Goal: Check status

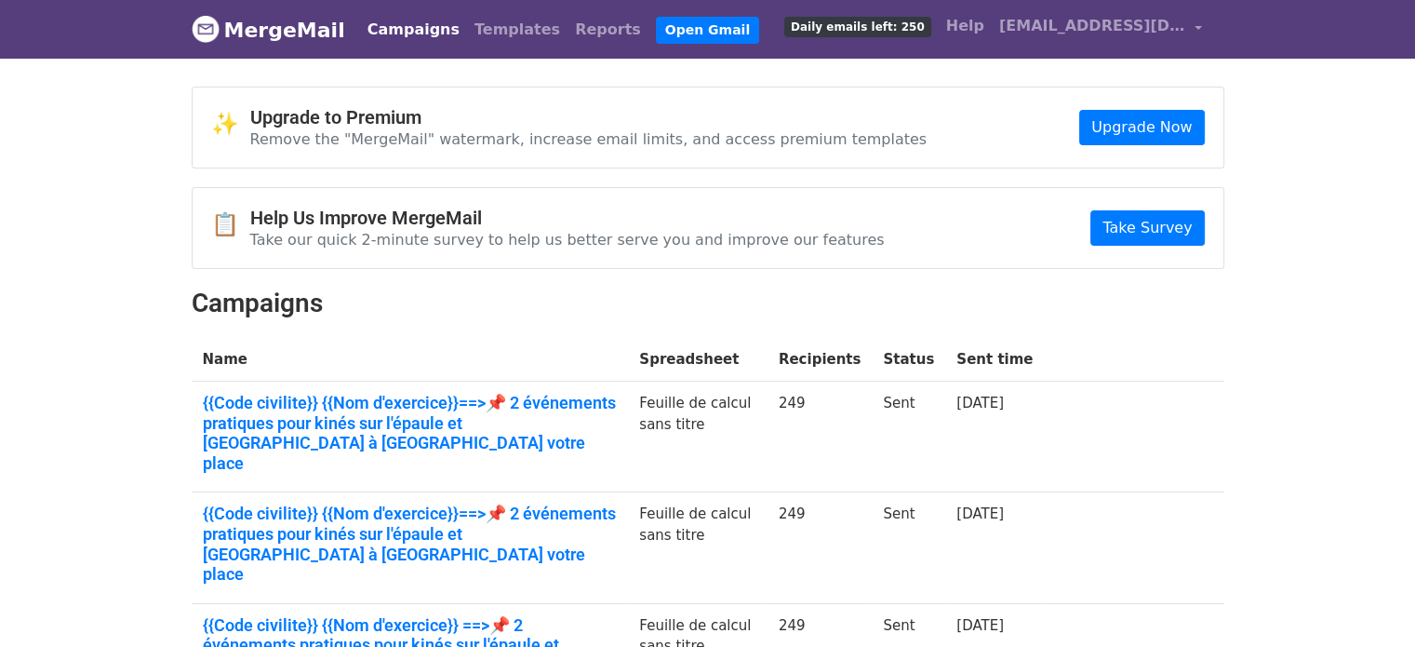
click at [407, 42] on link "Campaigns" at bounding box center [413, 29] width 107 height 37
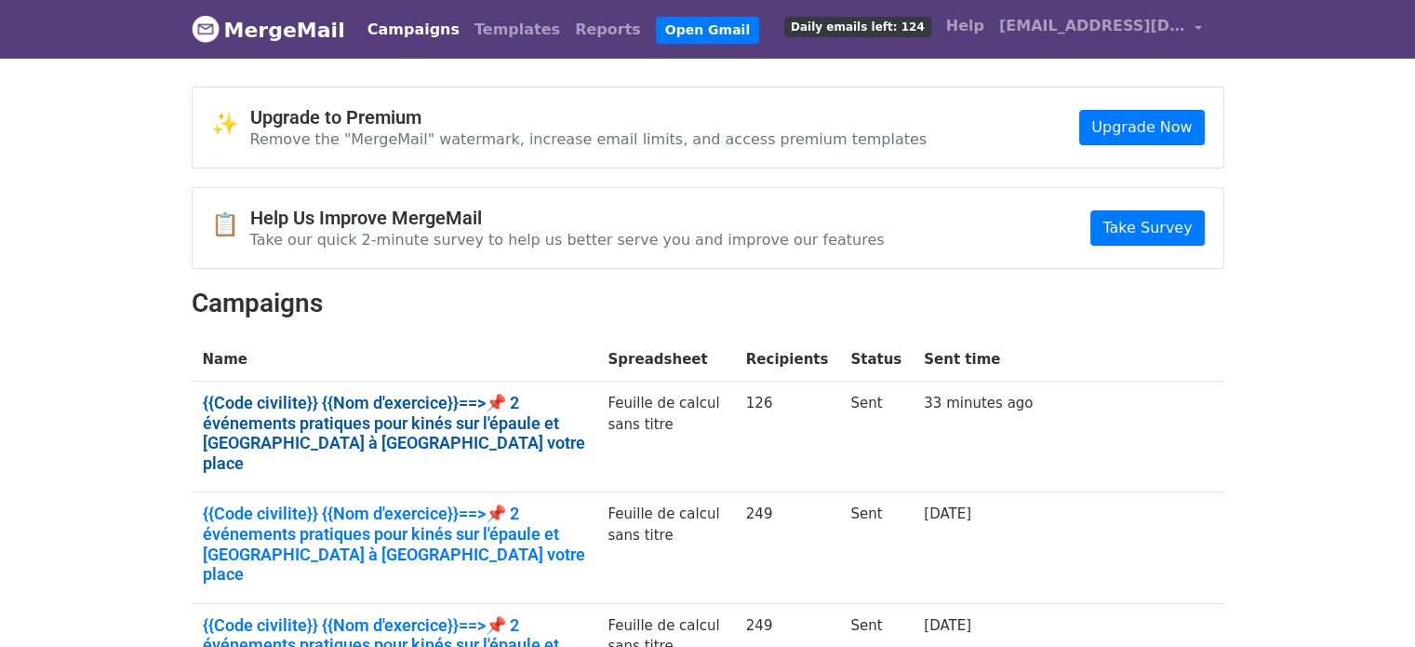
click at [482, 416] on link "{{Code civilite}} {{Nom d'exercice}}==>📌 2 événements pratiques pour kinés sur …" at bounding box center [394, 433] width 383 height 80
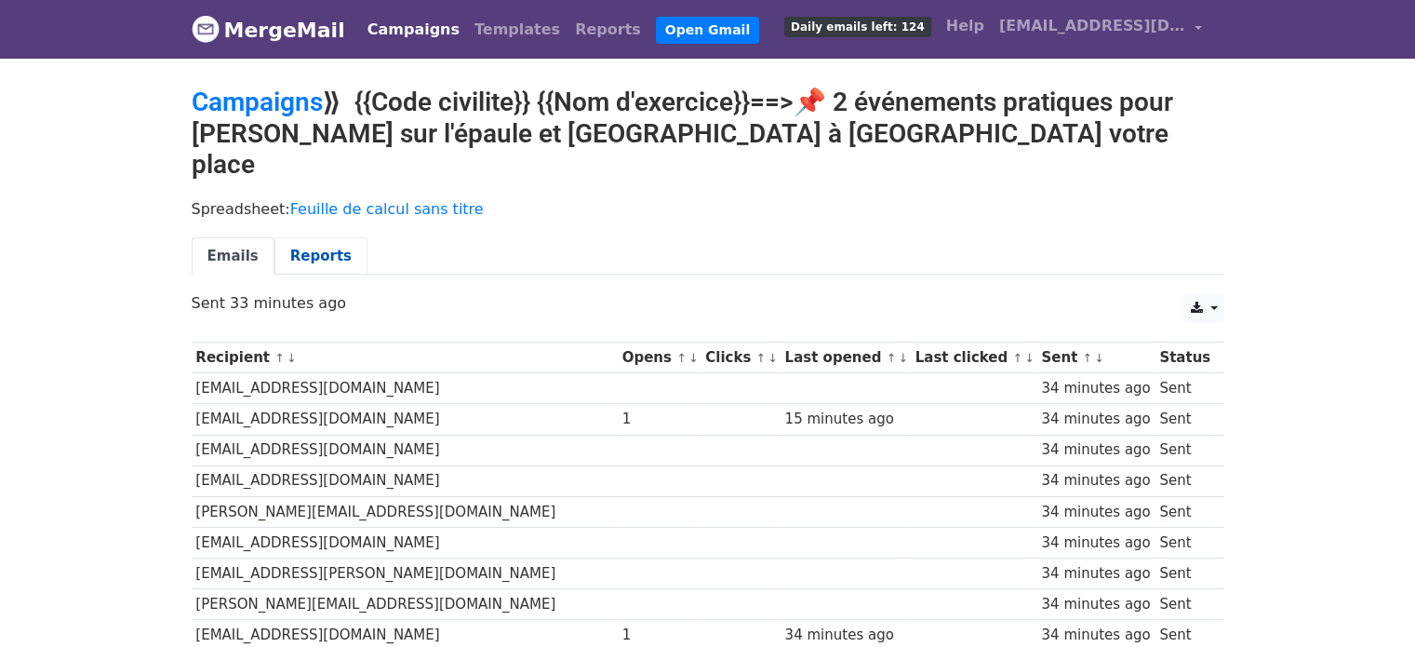
click at [294, 237] on link "Reports" at bounding box center [320, 256] width 93 height 38
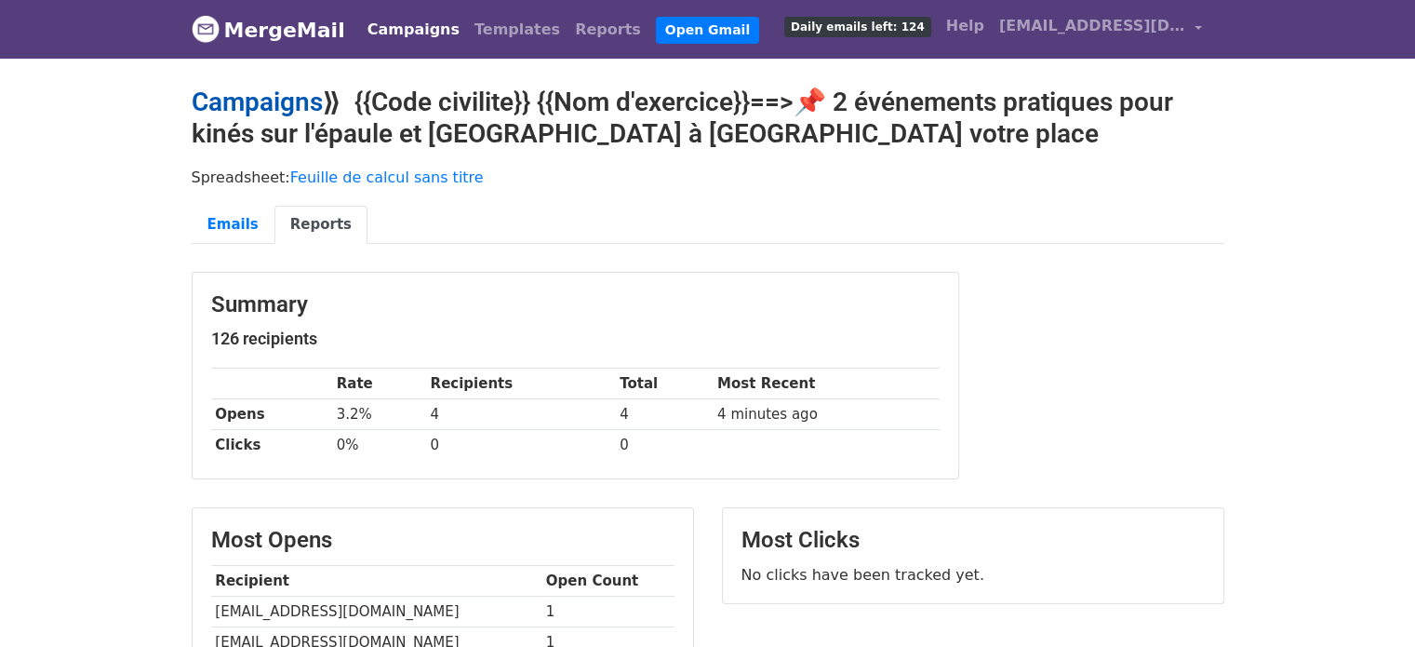
click at [265, 105] on link "Campaigns" at bounding box center [257, 102] width 131 height 31
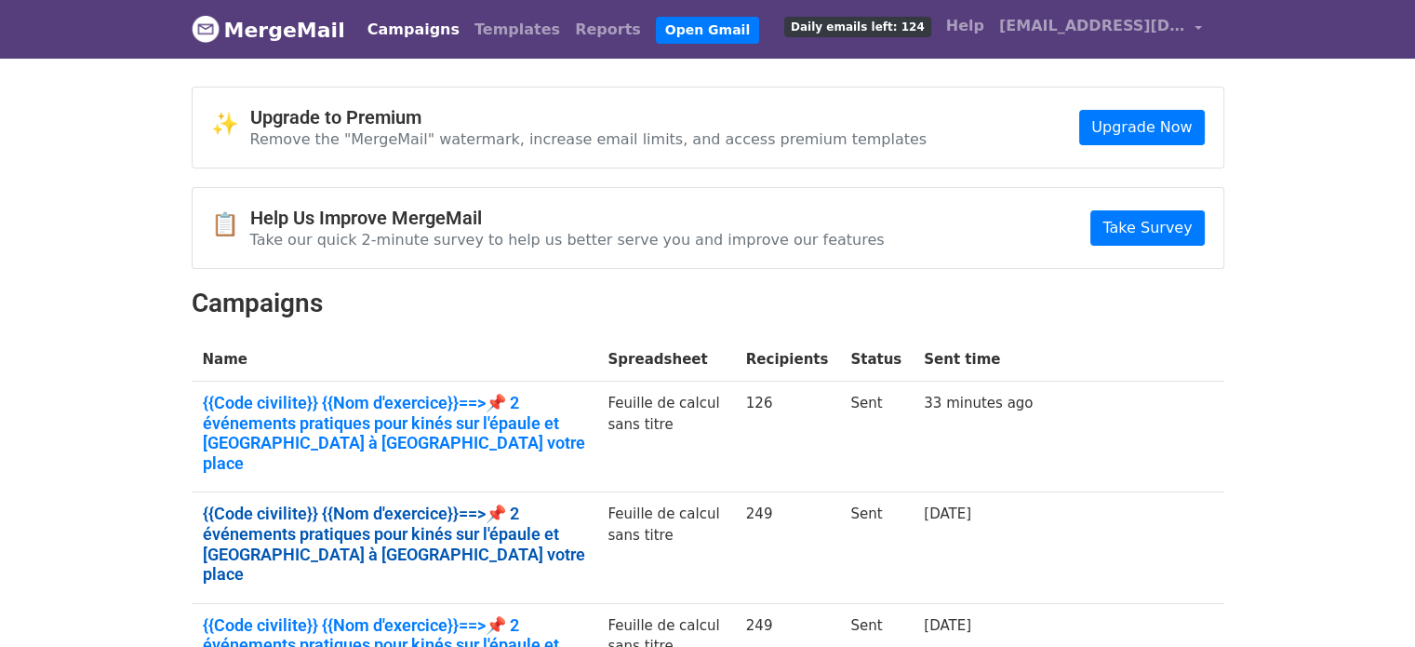
click at [426, 503] on link "{{Code civilite}} {{Nom d'exercice}}==>📌 2 événements pratiques pour kinés sur …" at bounding box center [394, 543] width 383 height 80
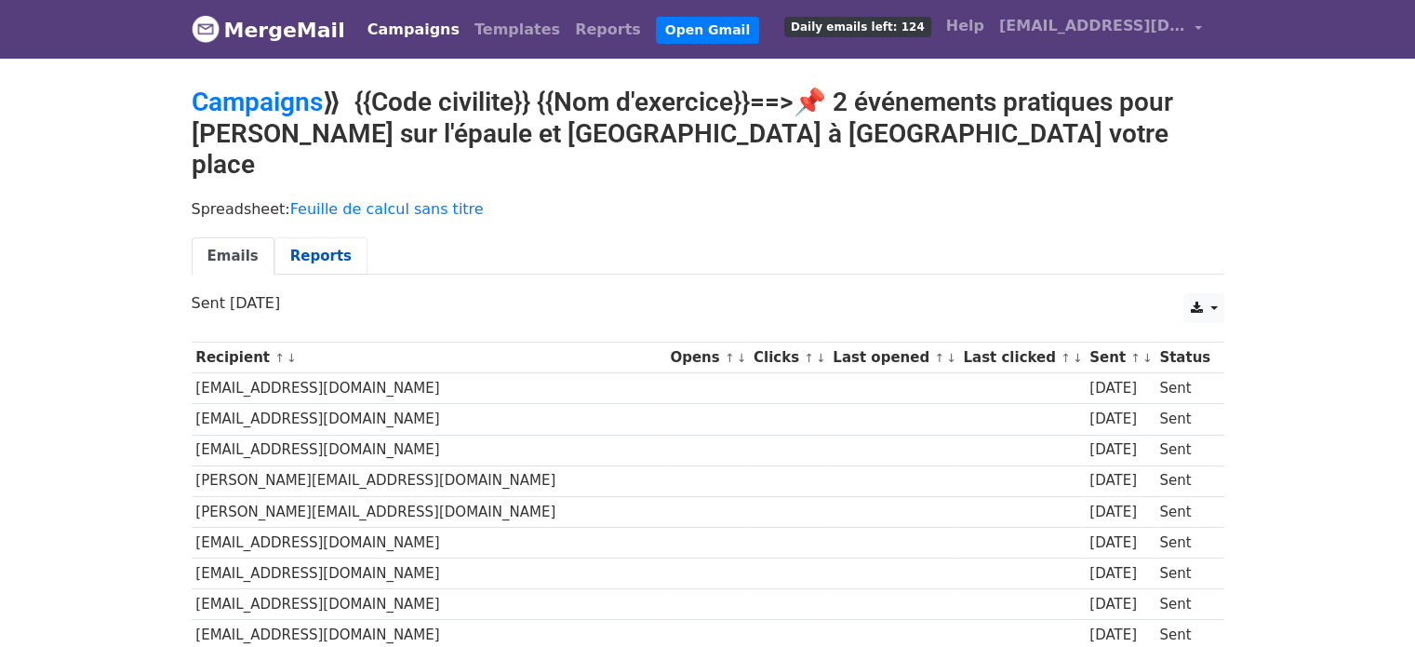
click at [287, 237] on link "Reports" at bounding box center [320, 256] width 93 height 38
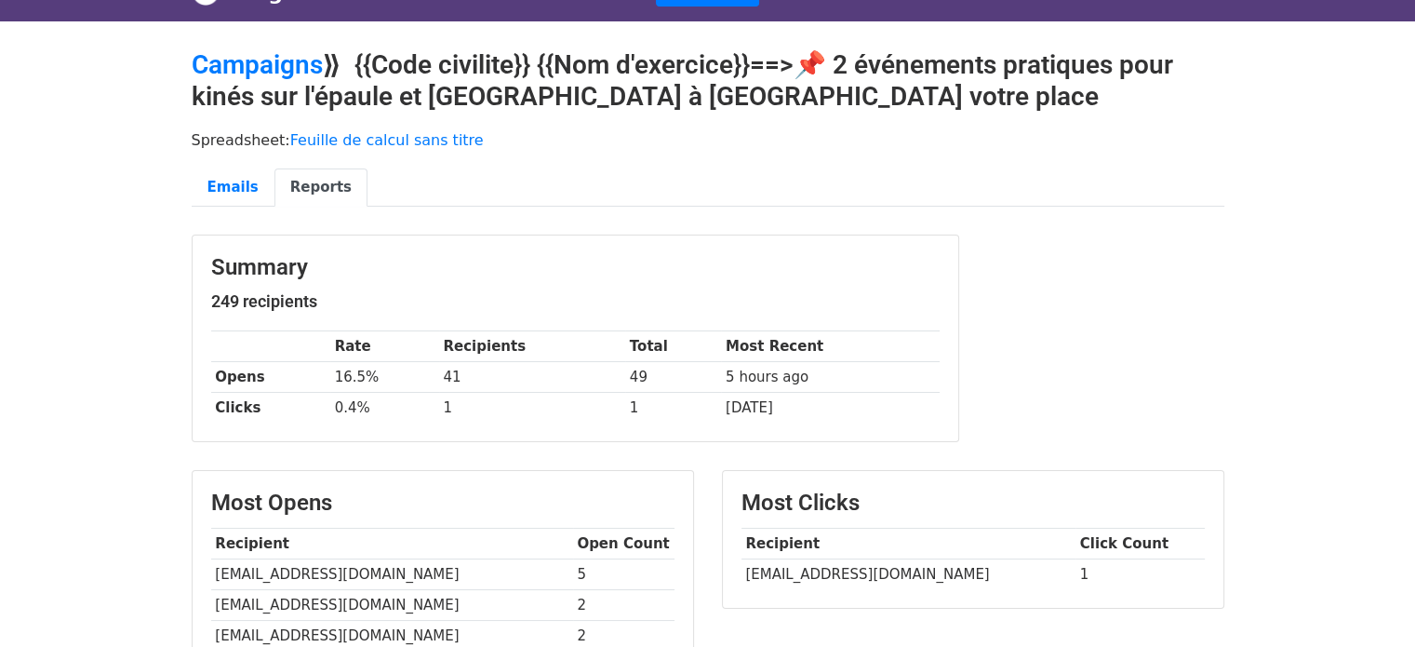
scroll to position [149, 0]
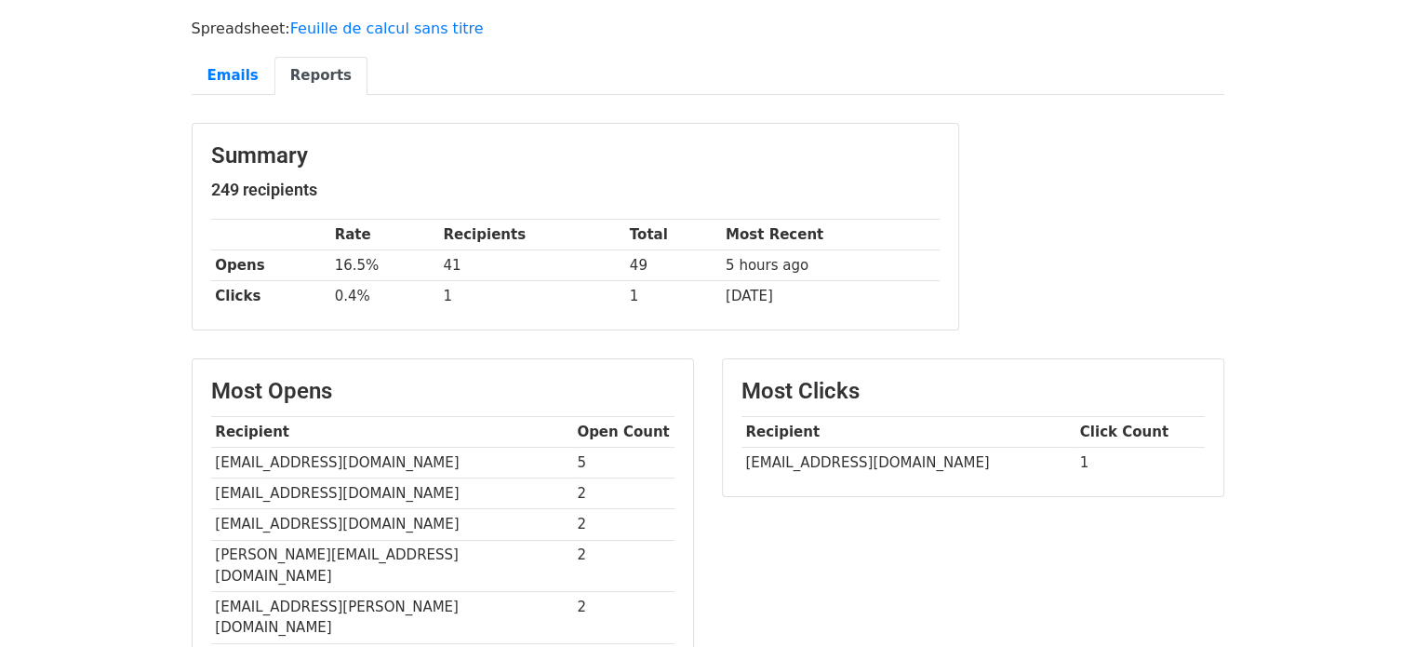
click at [280, 455] on td "[EMAIL_ADDRESS][DOMAIN_NAME]" at bounding box center [392, 462] width 362 height 31
click at [280, 455] on td "haszczyc.bernard@wanadoo.fr" at bounding box center [392, 462] width 362 height 31
copy tr "haszczyc.bernard@wanadoo.fr"
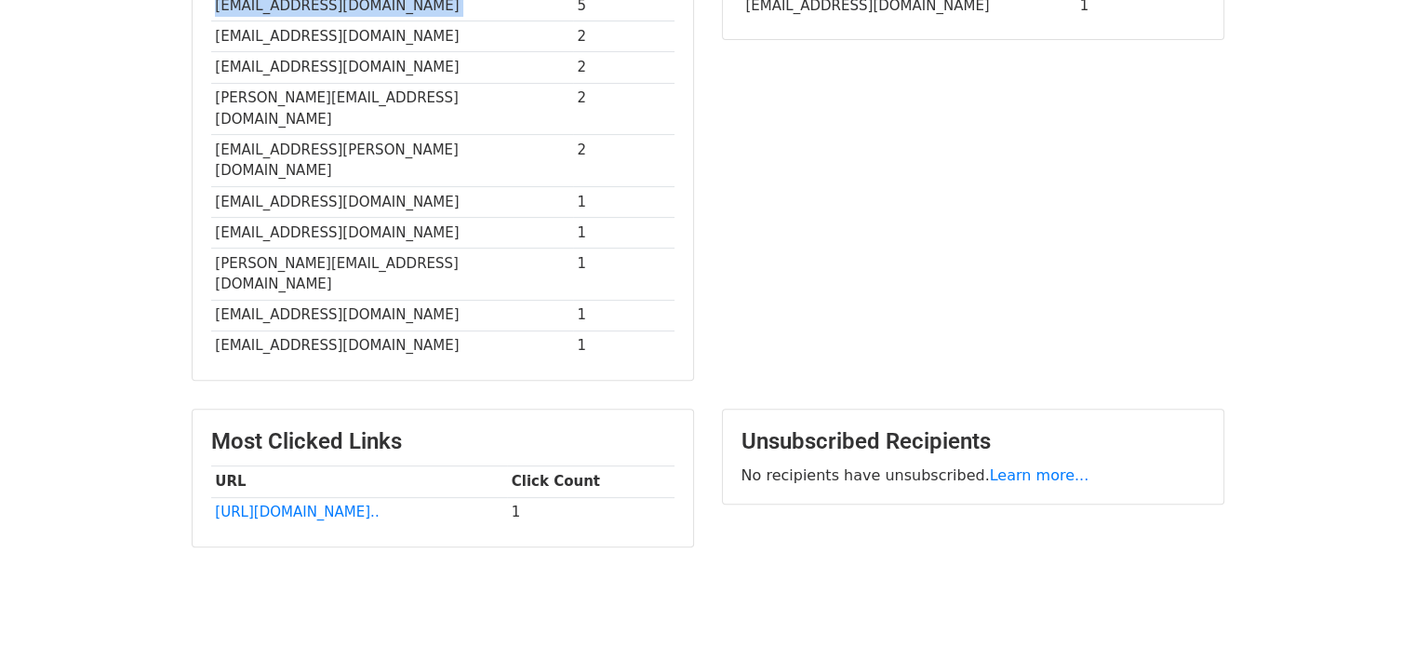
scroll to position [40, 0]
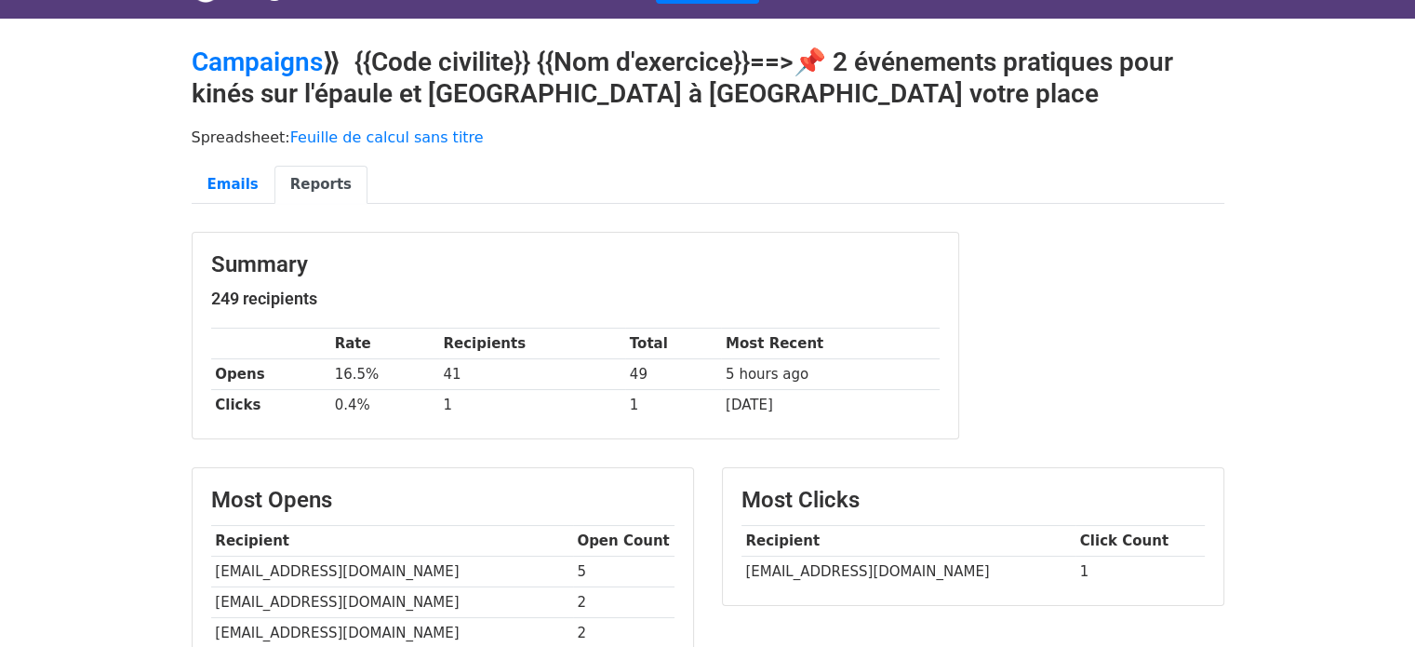
click at [849, 565] on td "[EMAIL_ADDRESS][DOMAIN_NAME]" at bounding box center [908, 571] width 334 height 31
copy tr "[EMAIL_ADDRESS][DOMAIN_NAME]"
click at [260, 62] on link "Campaigns" at bounding box center [257, 62] width 131 height 31
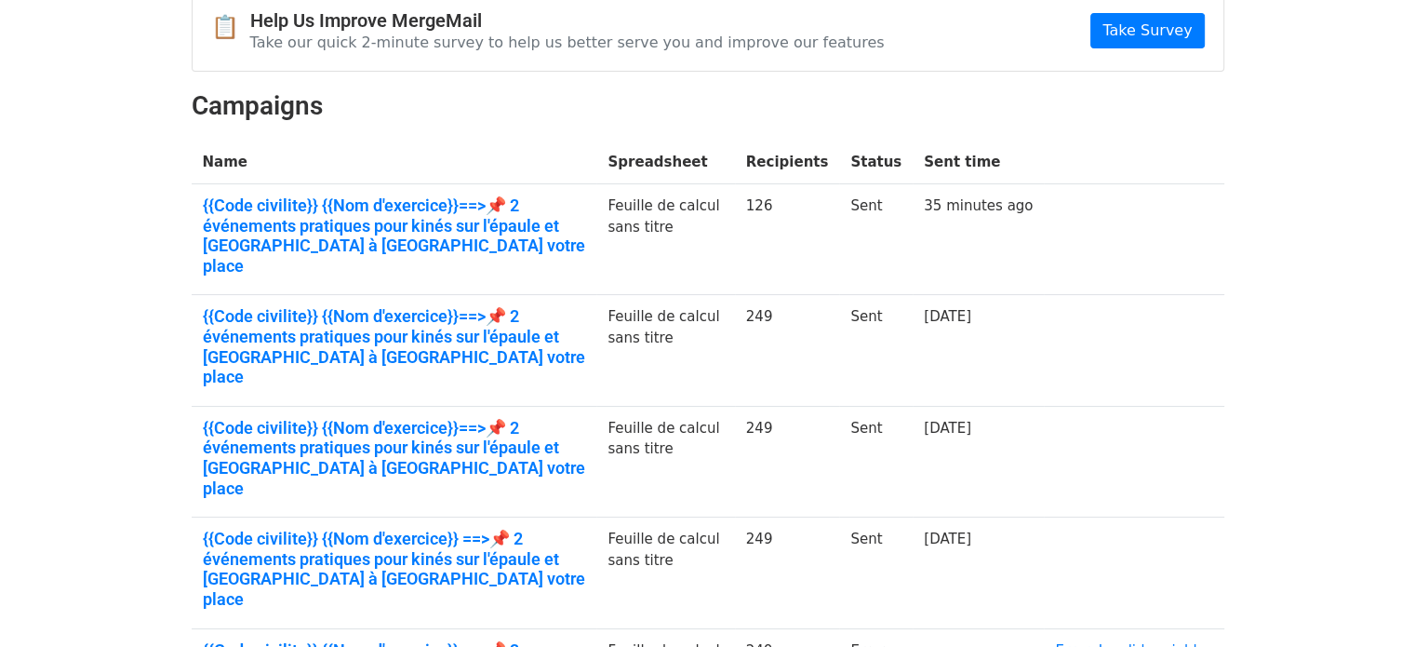
scroll to position [187, 0]
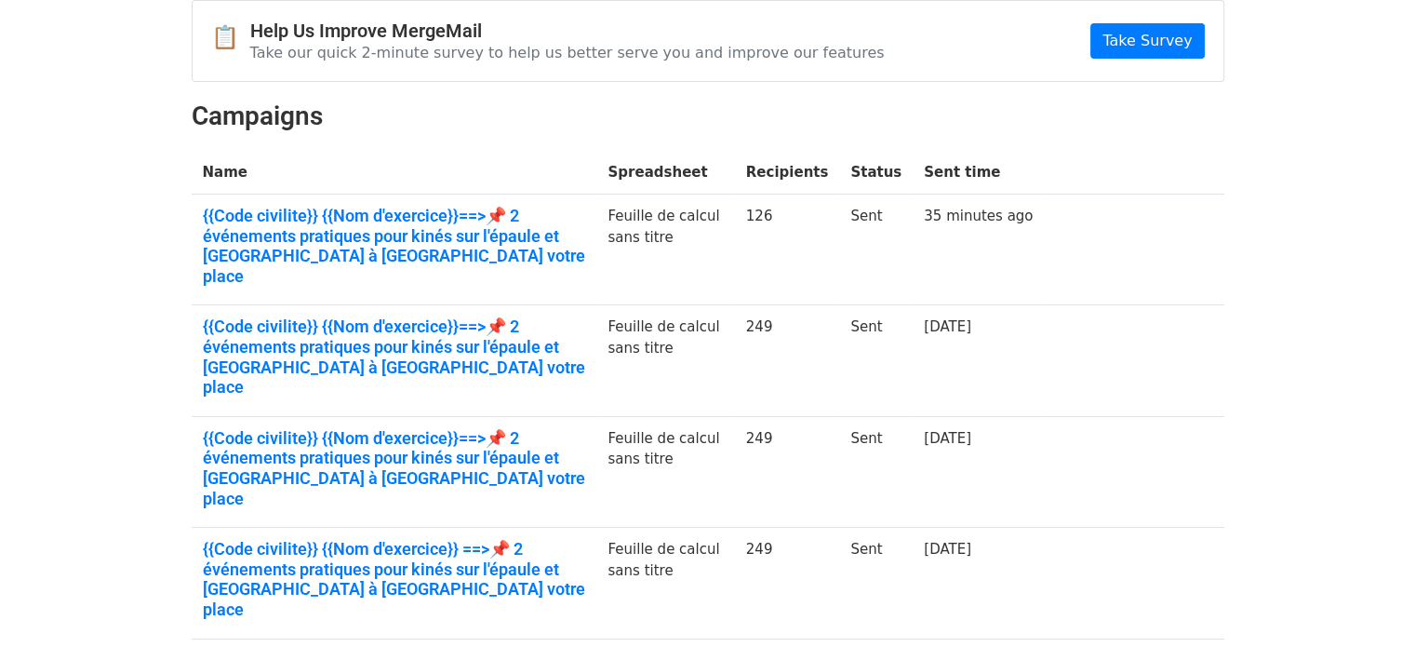
click at [1414, 198] on html "MergeMail Campaigns Templates Reports Open Gmail Daily emails left: 124 Help cl…" at bounding box center [707, 617] width 1415 height 1608
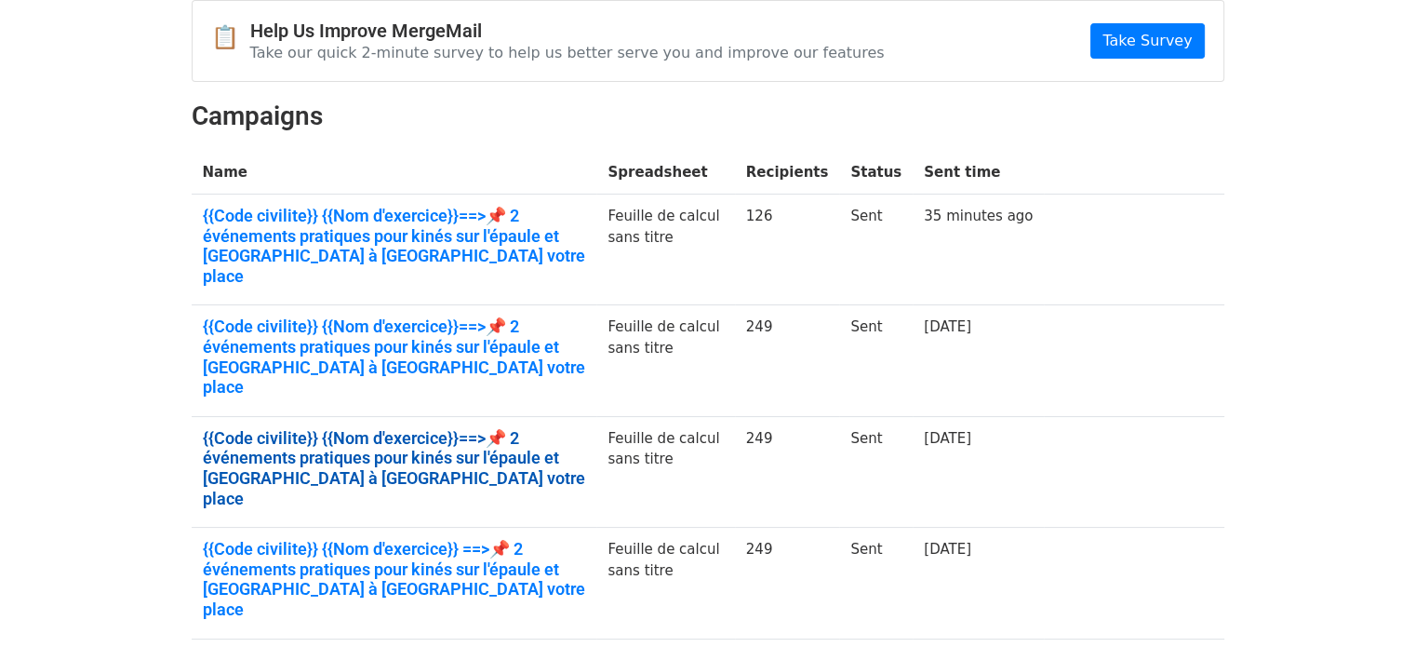
click at [511, 428] on link "{{Code civilite}} {{Nom d'exercice}}==>📌 2 événements pratiques pour kinés sur …" at bounding box center [394, 468] width 383 height 80
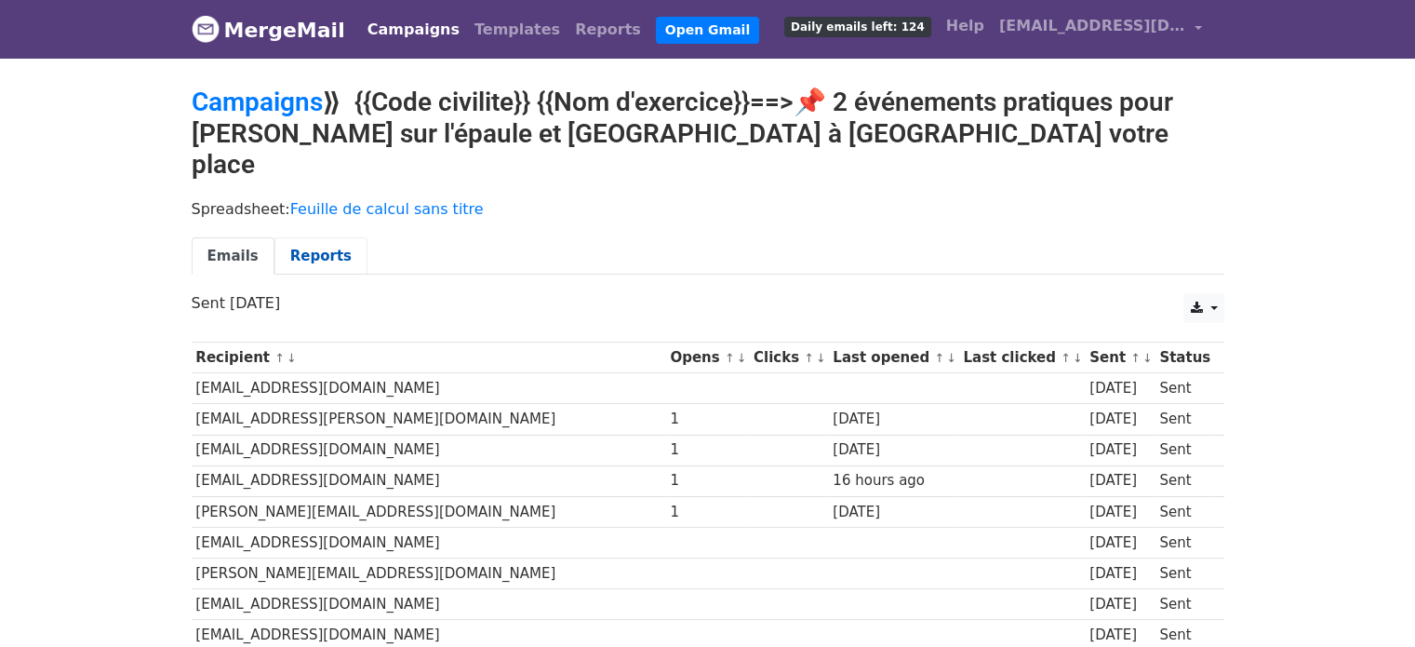
click at [312, 237] on link "Reports" at bounding box center [320, 256] width 93 height 38
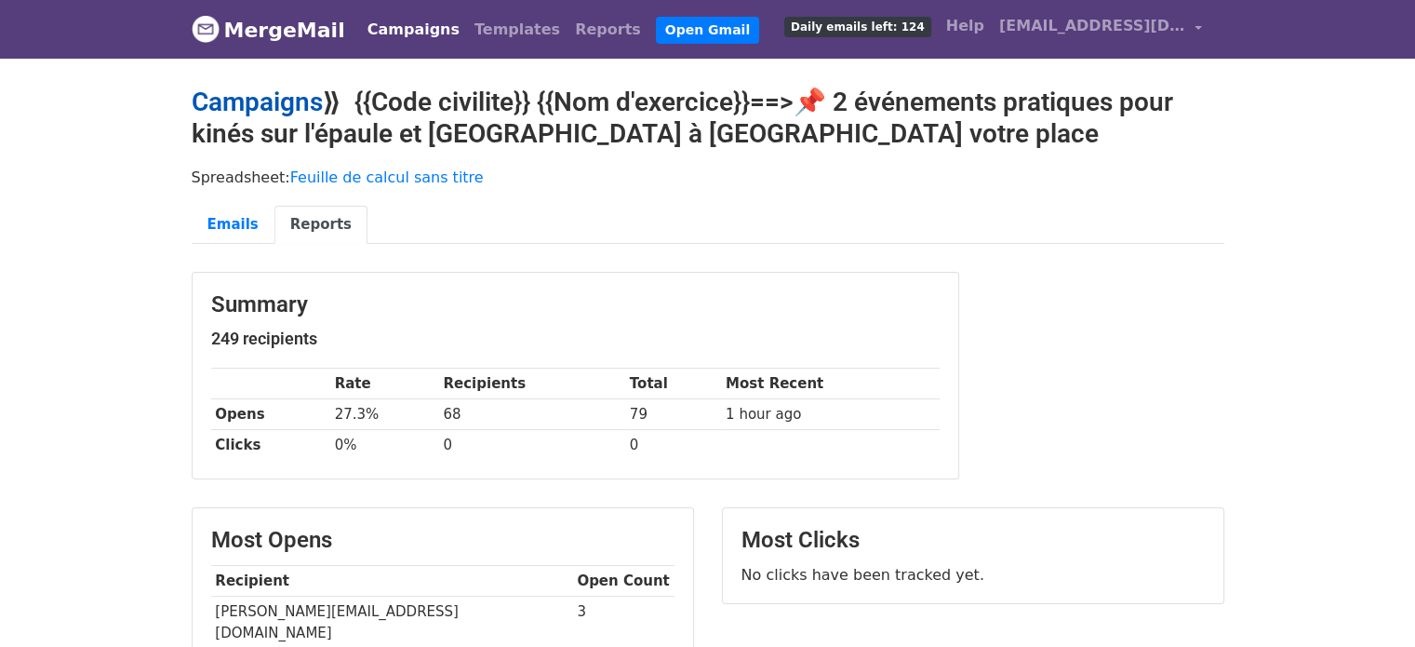
click at [295, 91] on link "Campaigns" at bounding box center [257, 102] width 131 height 31
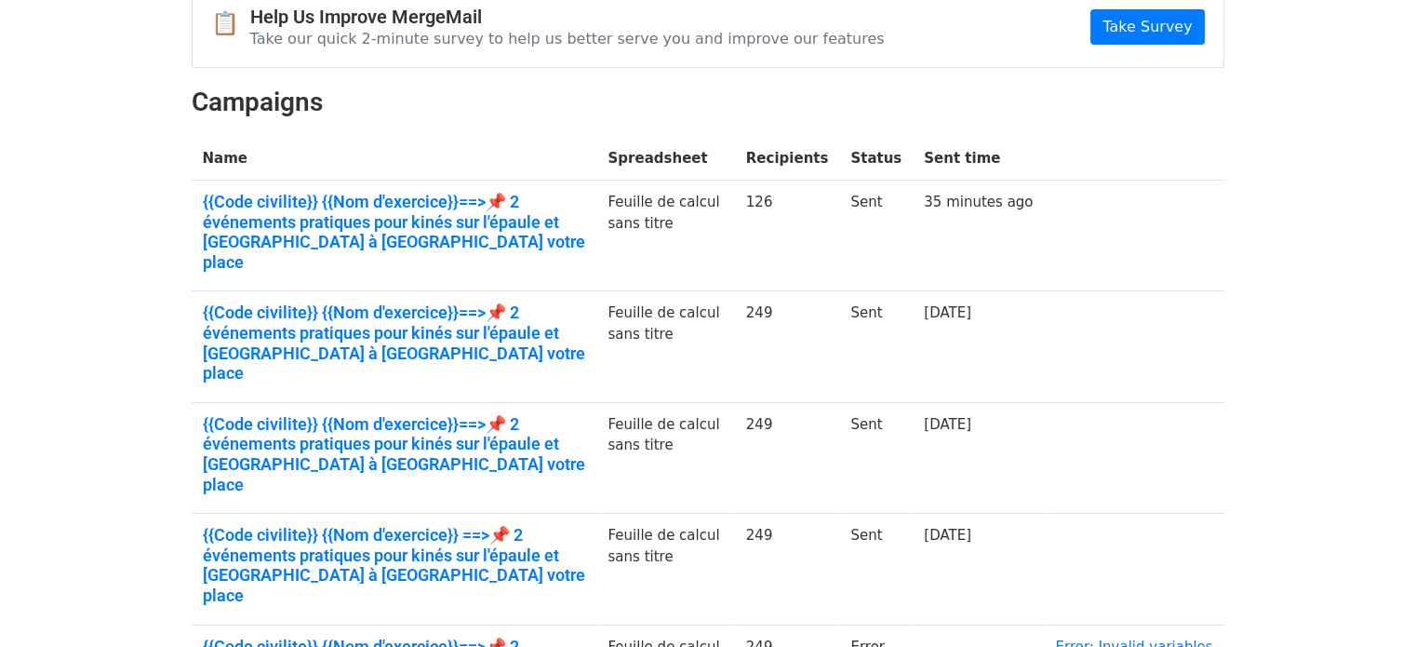
scroll to position [205, 0]
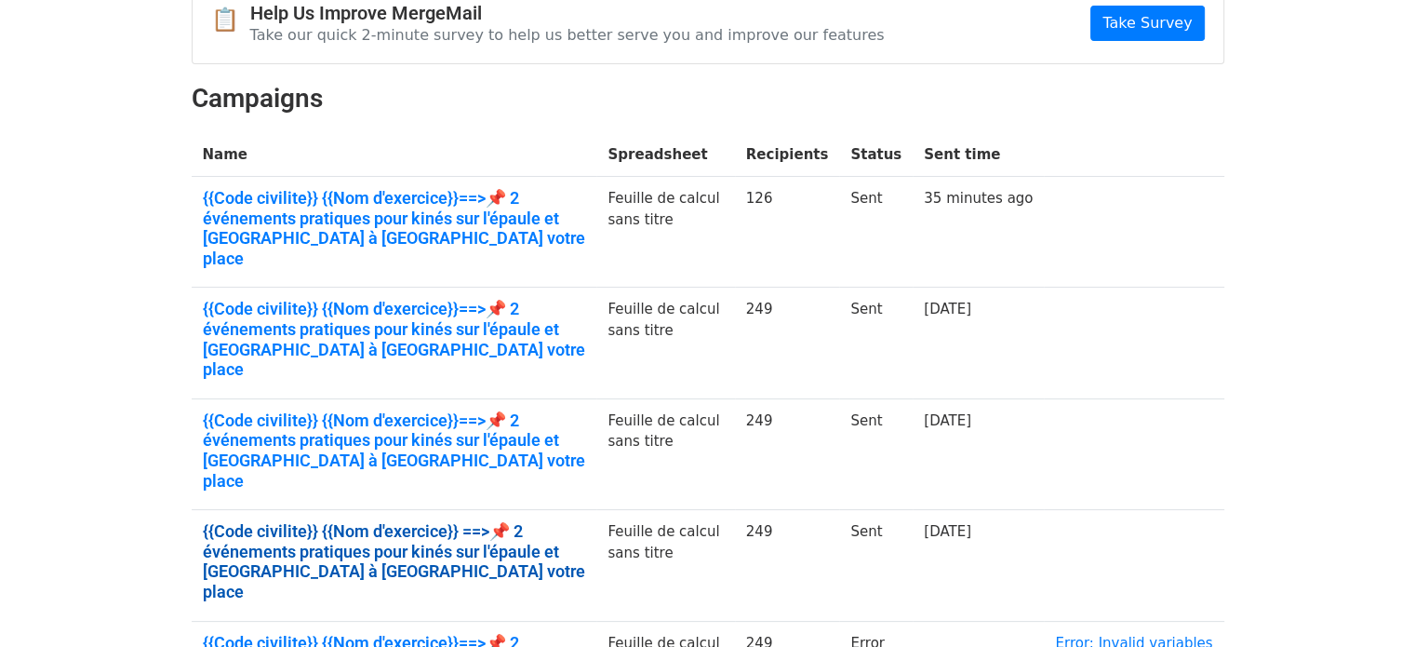
click at [575, 521] on link "{{Code civilite}} {{Nom d'exercice}} ==>📌 2 événements pratiques pour kinés sur…" at bounding box center [394, 561] width 383 height 80
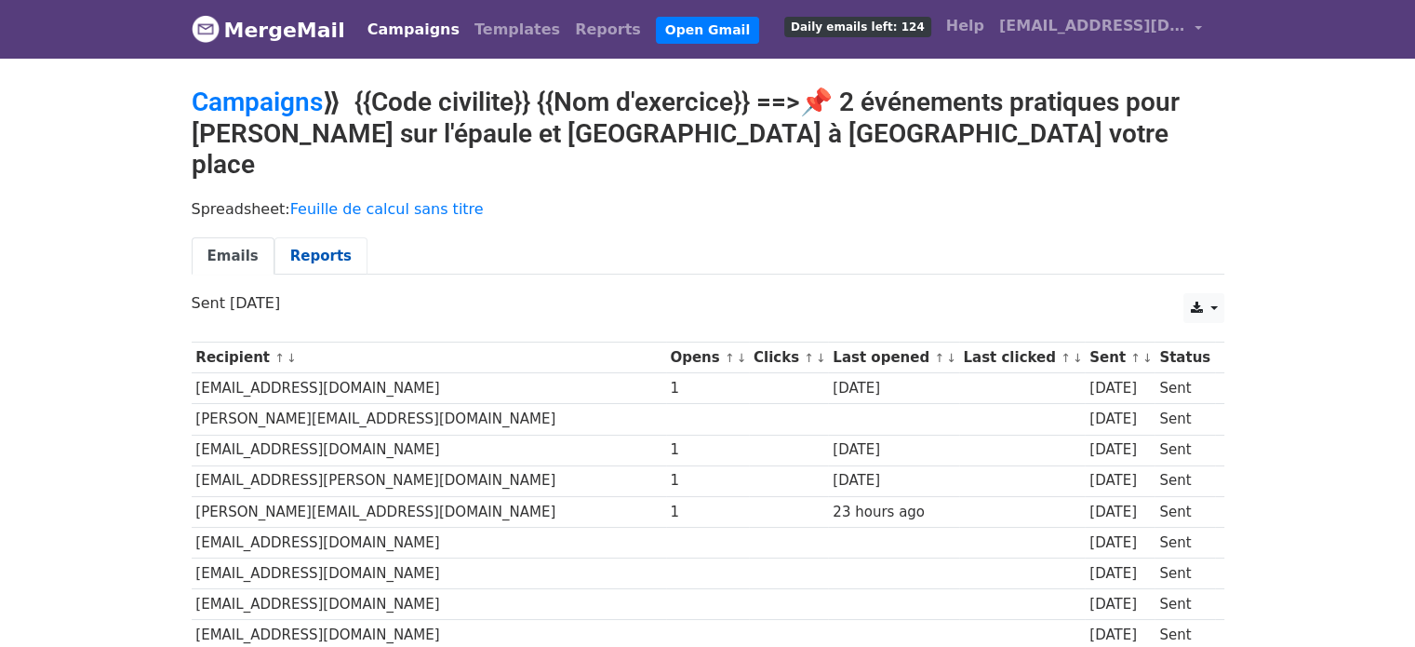
click at [306, 237] on link "Reports" at bounding box center [320, 256] width 93 height 38
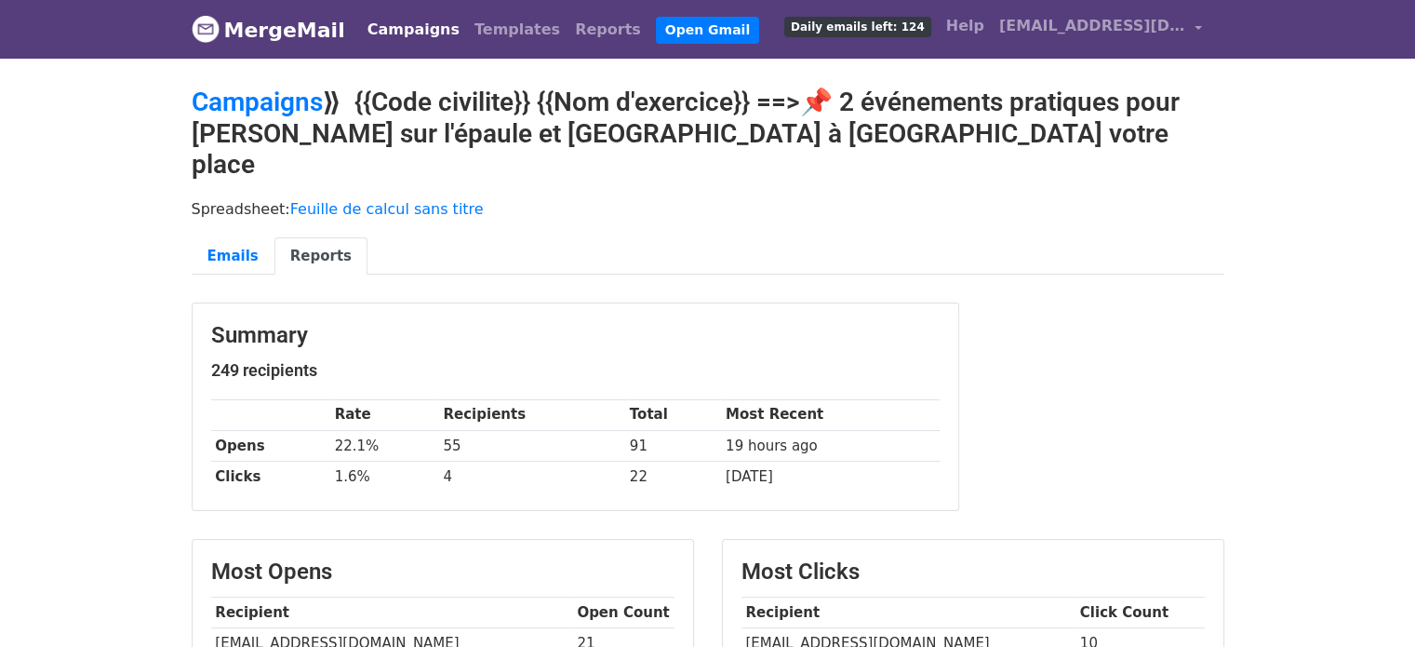
drag, startPoint x: 1399, startPoint y: 285, endPoint x: 1420, endPoint y: 300, distance: 26.6
